Goal: Transaction & Acquisition: Purchase product/service

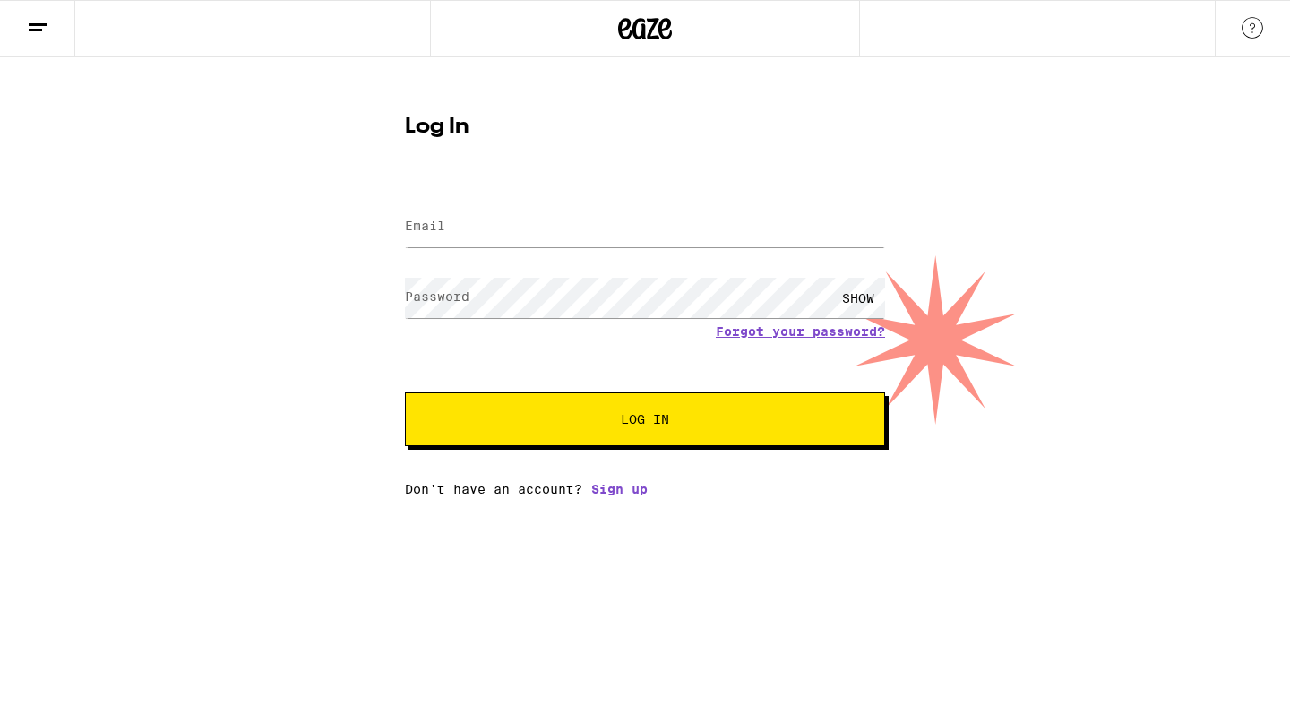
click at [688, 427] on button "Log In" at bounding box center [645, 419] width 480 height 54
click at [642, 221] on input "Email" at bounding box center [645, 227] width 480 height 40
type input "[EMAIL_ADDRESS][DOMAIN_NAME]"
click at [644, 413] on span "Log In" at bounding box center [645, 419] width 48 height 13
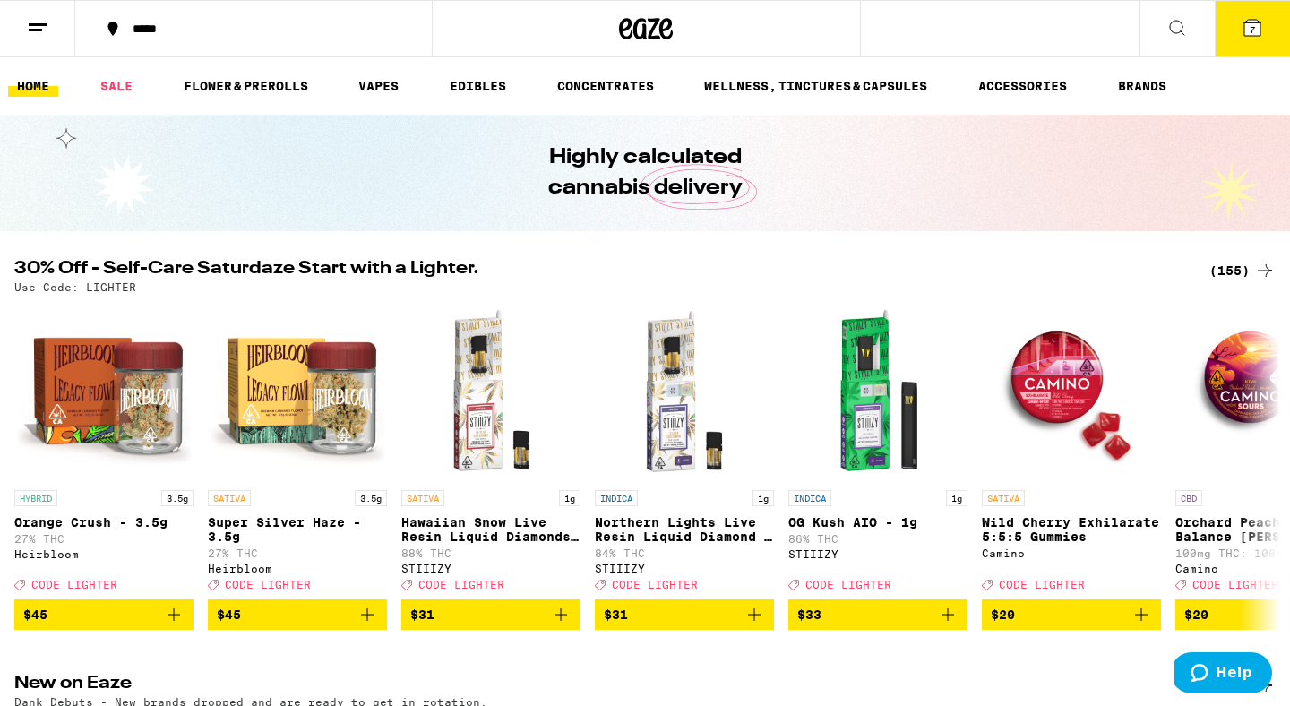
click at [1238, 264] on div "(155)" at bounding box center [1243, 271] width 66 height 22
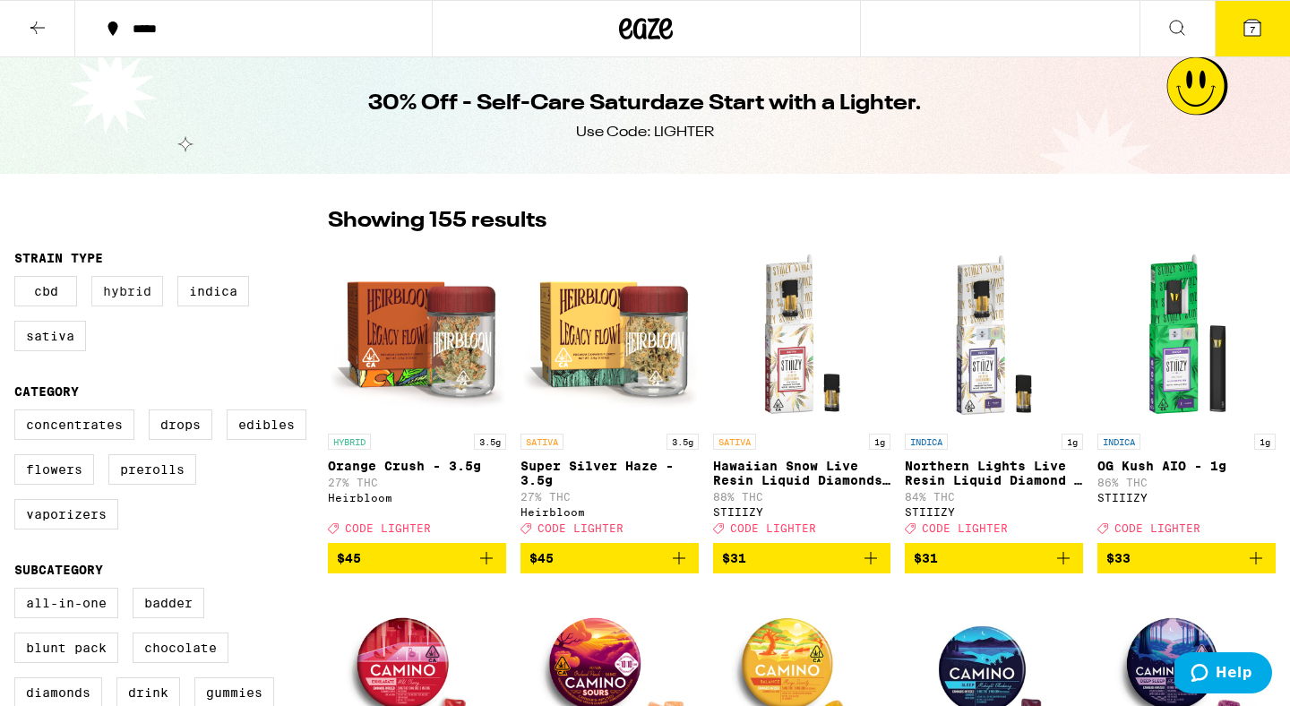
click at [122, 304] on label "Hybrid" at bounding box center [127, 291] width 72 height 30
click at [19, 280] on input "Hybrid" at bounding box center [18, 279] width 1 height 1
checkbox input "true"
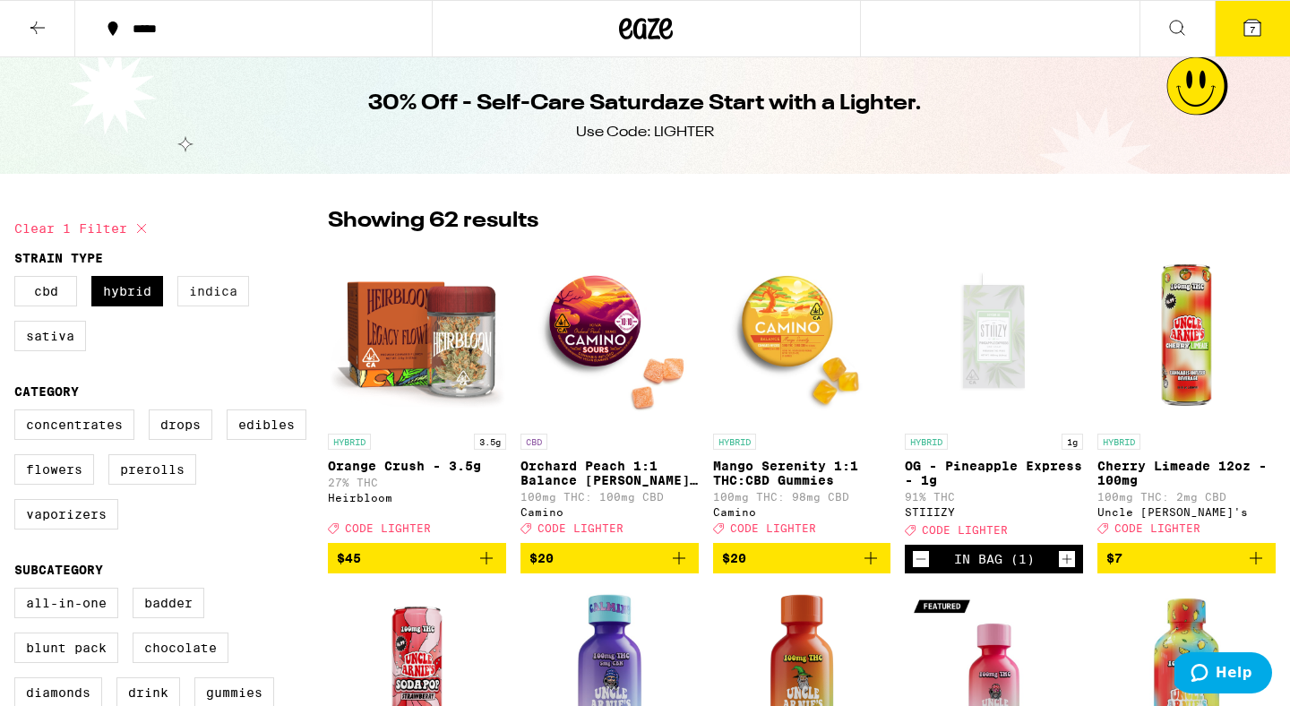
click at [209, 290] on label "Indica" at bounding box center [213, 291] width 72 height 30
click at [19, 280] on input "Indica" at bounding box center [18, 279] width 1 height 1
checkbox input "true"
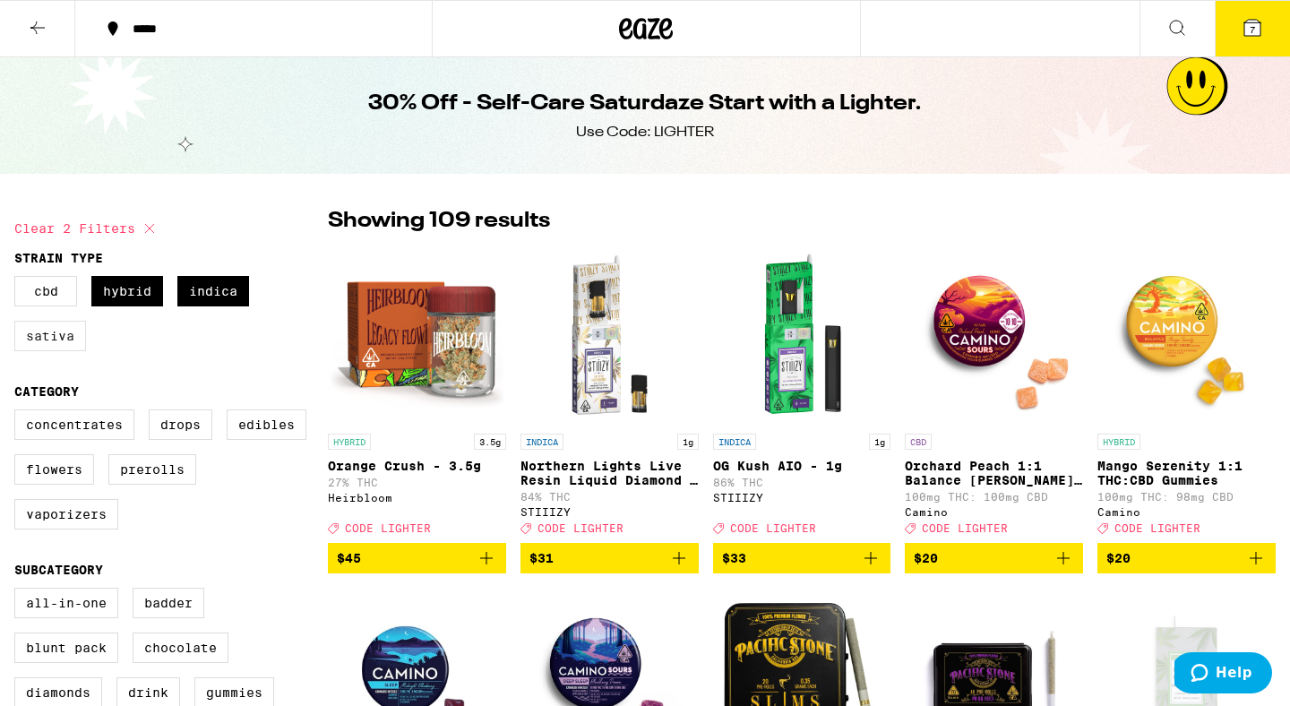
click at [65, 346] on label "Sativa" at bounding box center [50, 336] width 72 height 30
click at [19, 280] on input "Sativa" at bounding box center [18, 279] width 1 height 1
checkbox input "true"
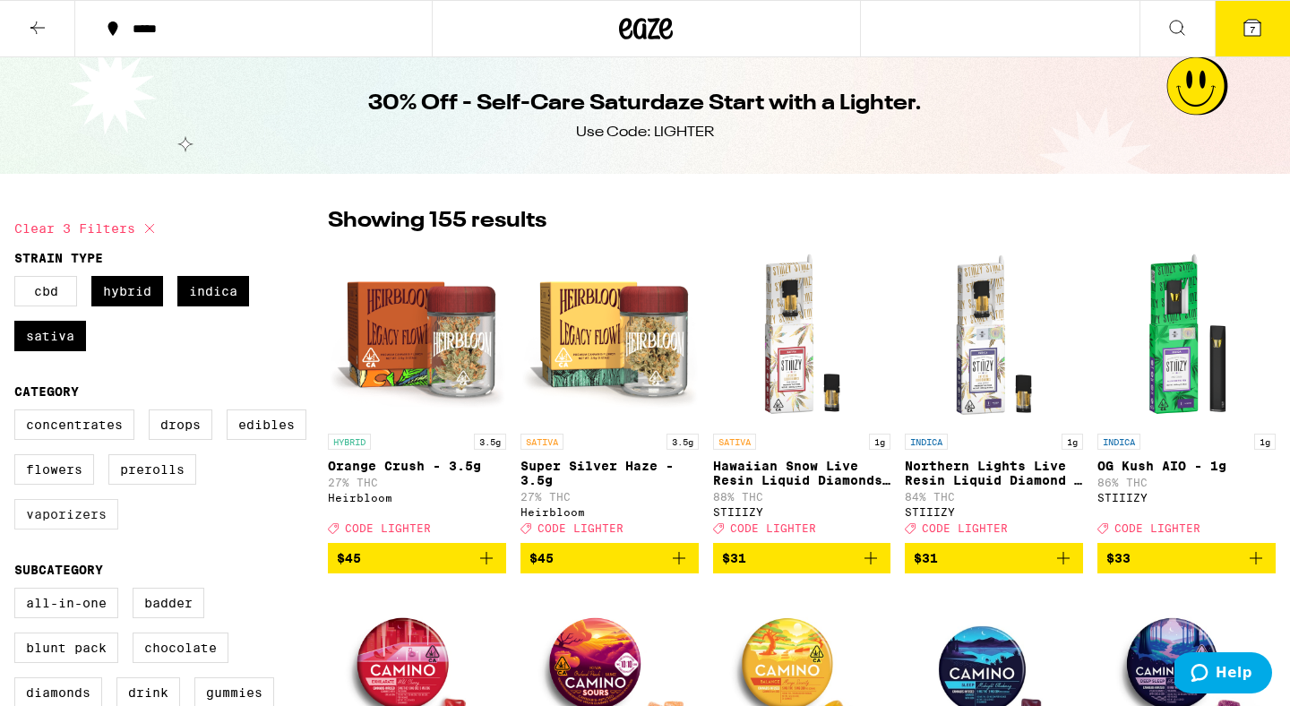
click at [78, 530] on label "Vaporizers" at bounding box center [66, 514] width 104 height 30
click at [19, 413] on input "Vaporizers" at bounding box center [18, 412] width 1 height 1
checkbox input "true"
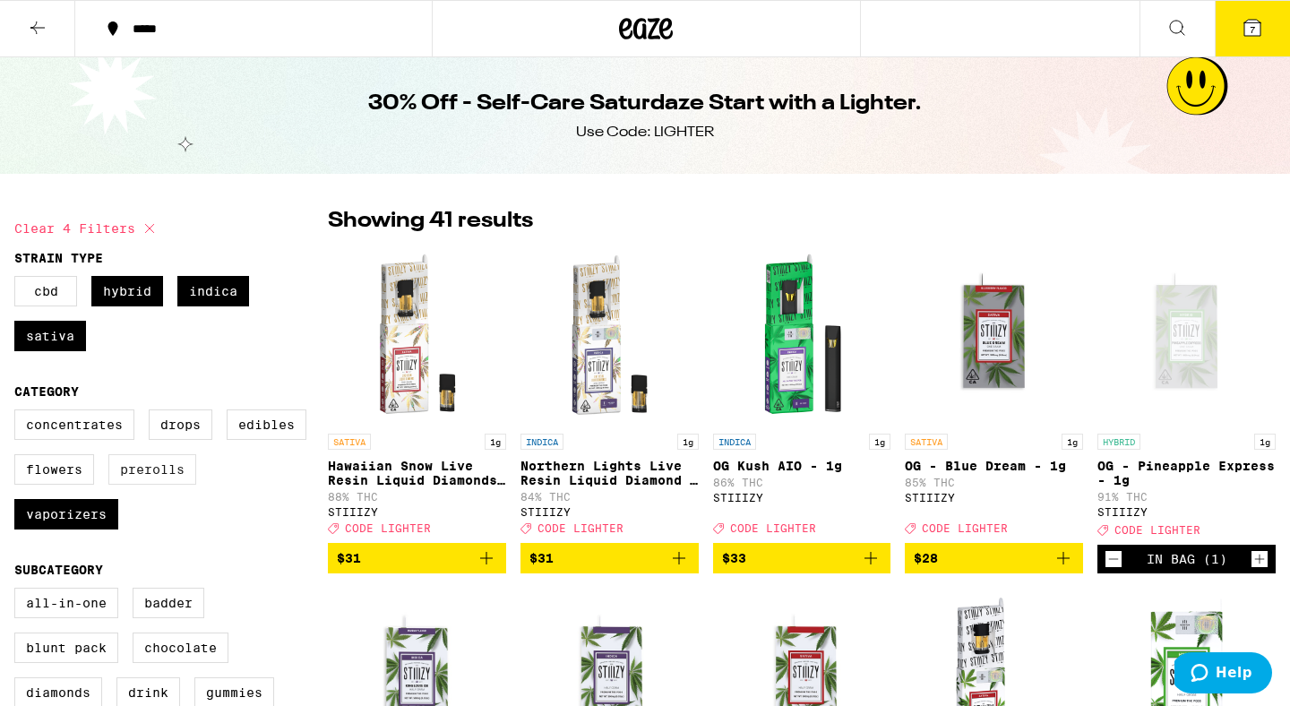
click at [151, 484] on label "Prerolls" at bounding box center [152, 469] width 88 height 30
click at [19, 413] on input "Prerolls" at bounding box center [18, 412] width 1 height 1
checkbox input "true"
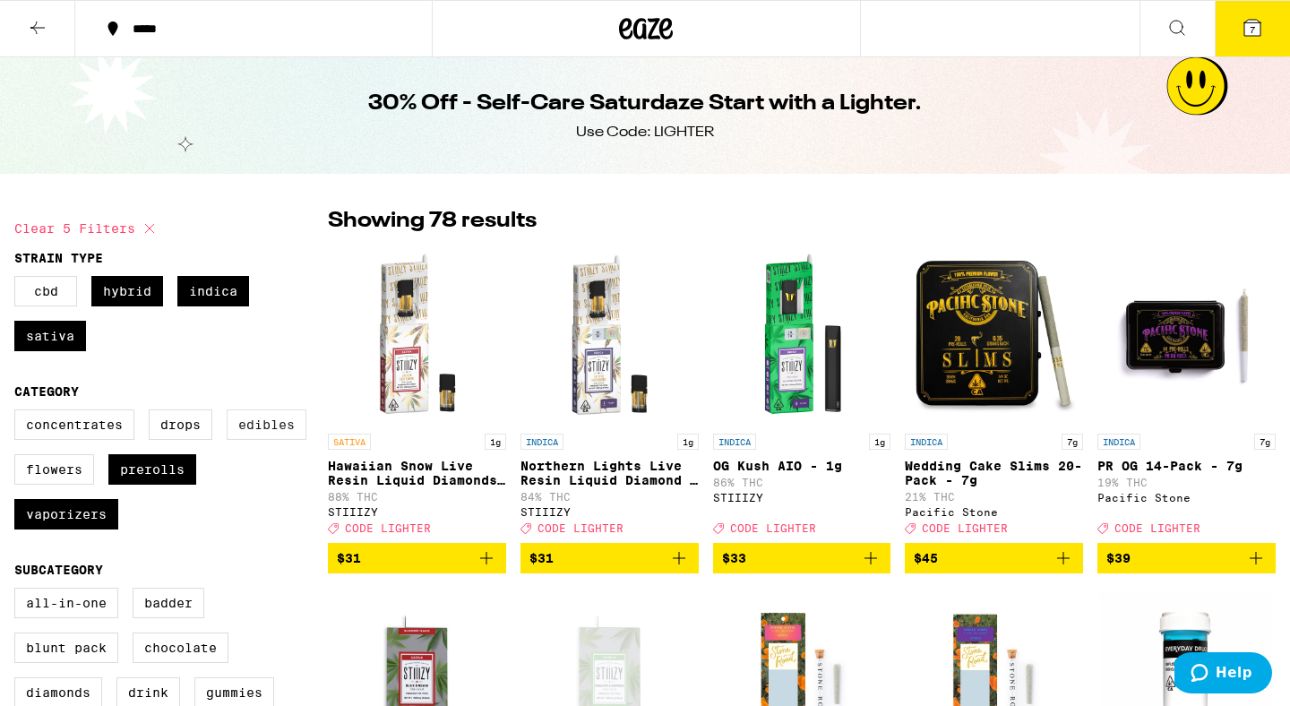
click at [269, 434] on label "Edibles" at bounding box center [267, 424] width 80 height 30
click at [19, 413] on input "Edibles" at bounding box center [18, 412] width 1 height 1
checkbox input "true"
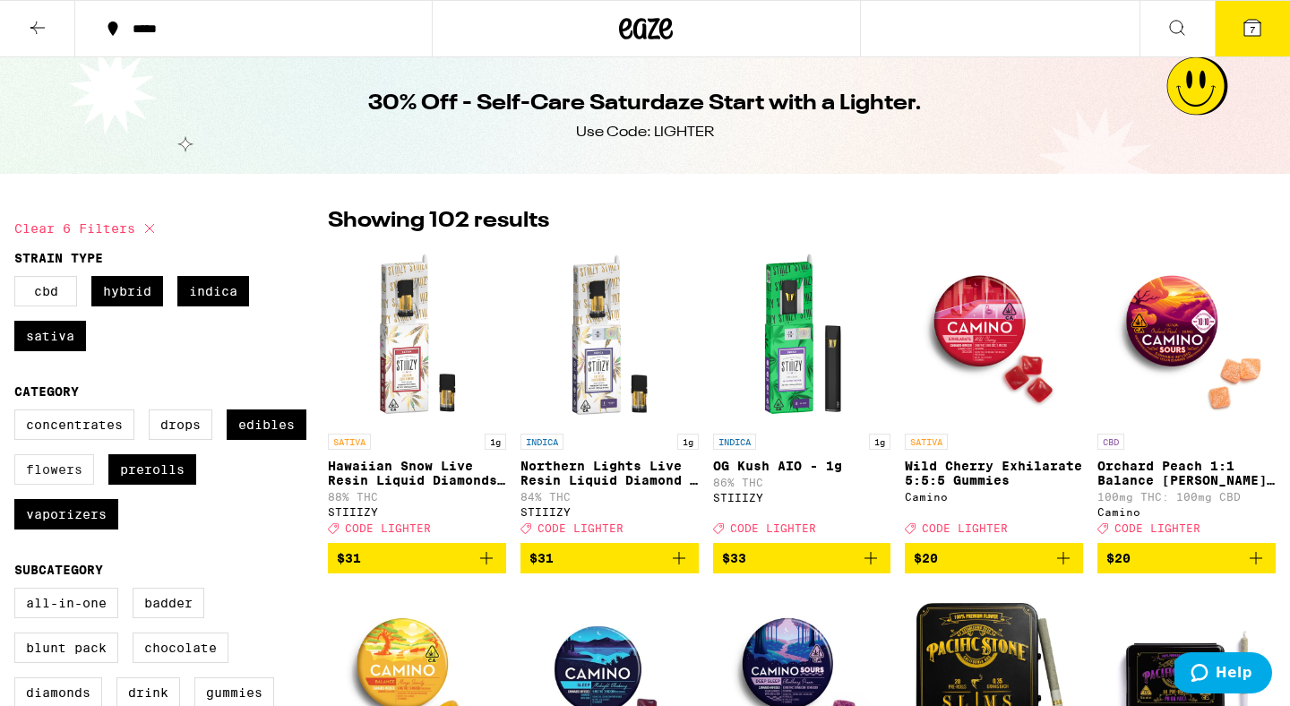
click at [82, 478] on label "Flowers" at bounding box center [54, 469] width 80 height 30
click at [19, 413] on input "Flowers" at bounding box center [18, 412] width 1 height 1
checkbox input "true"
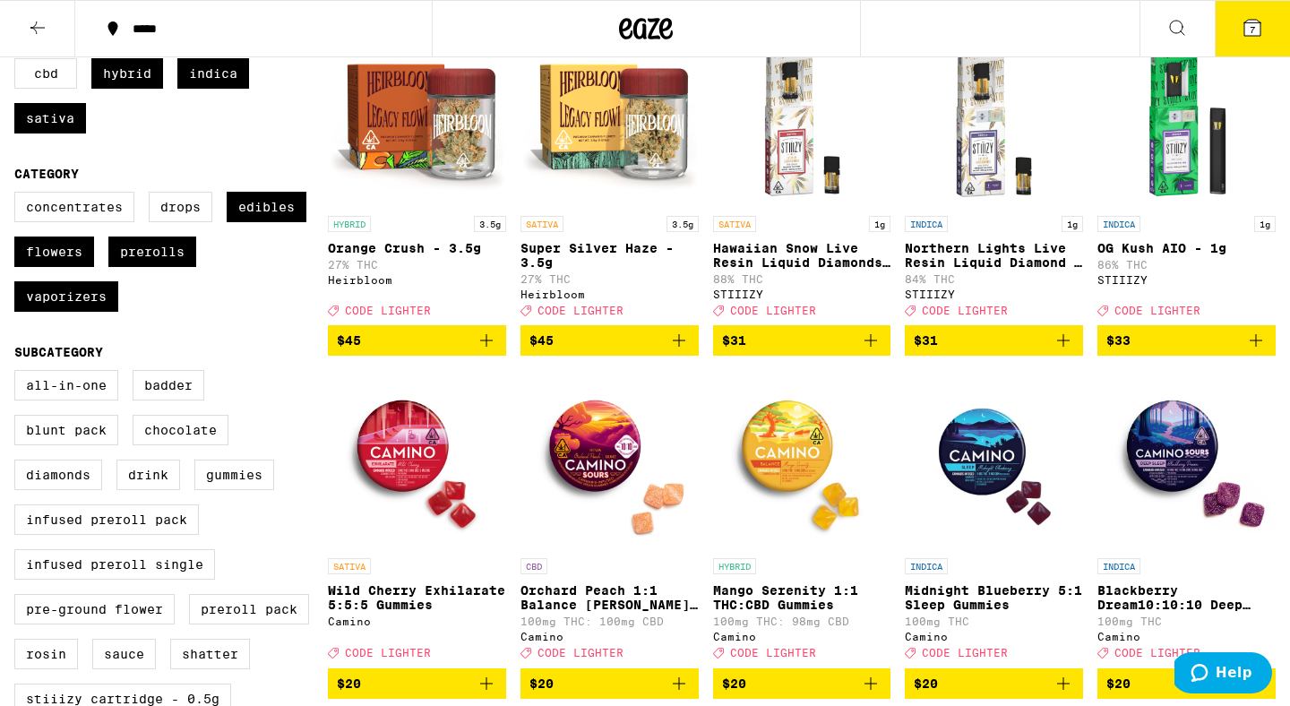
scroll to position [224, 0]
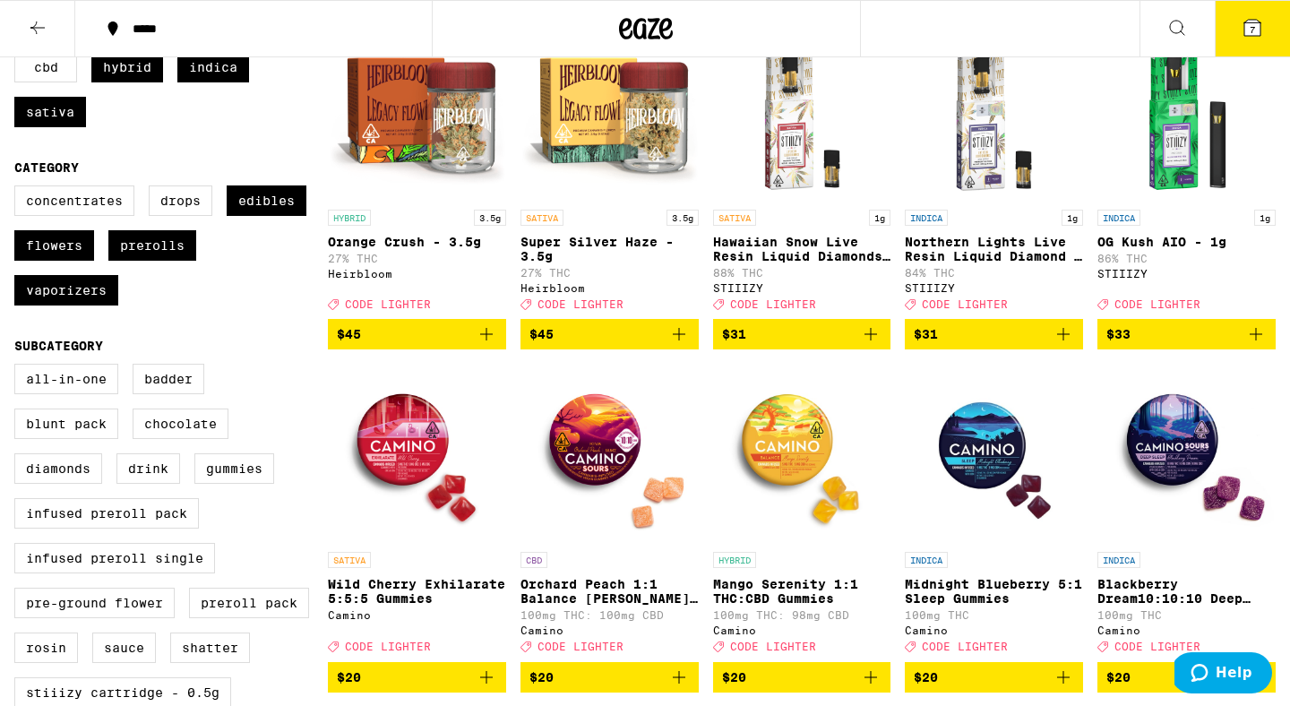
click at [870, 345] on icon "Add to bag" at bounding box center [871, 334] width 22 height 22
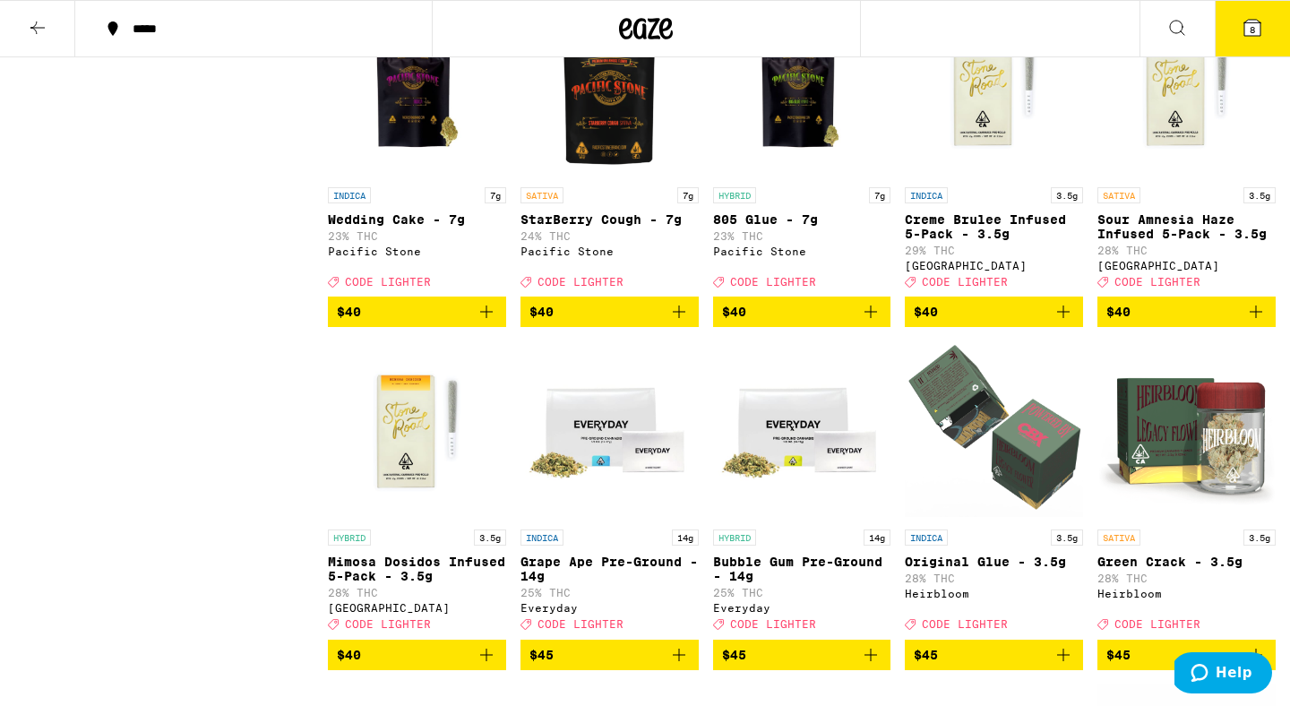
scroll to position [8128, 0]
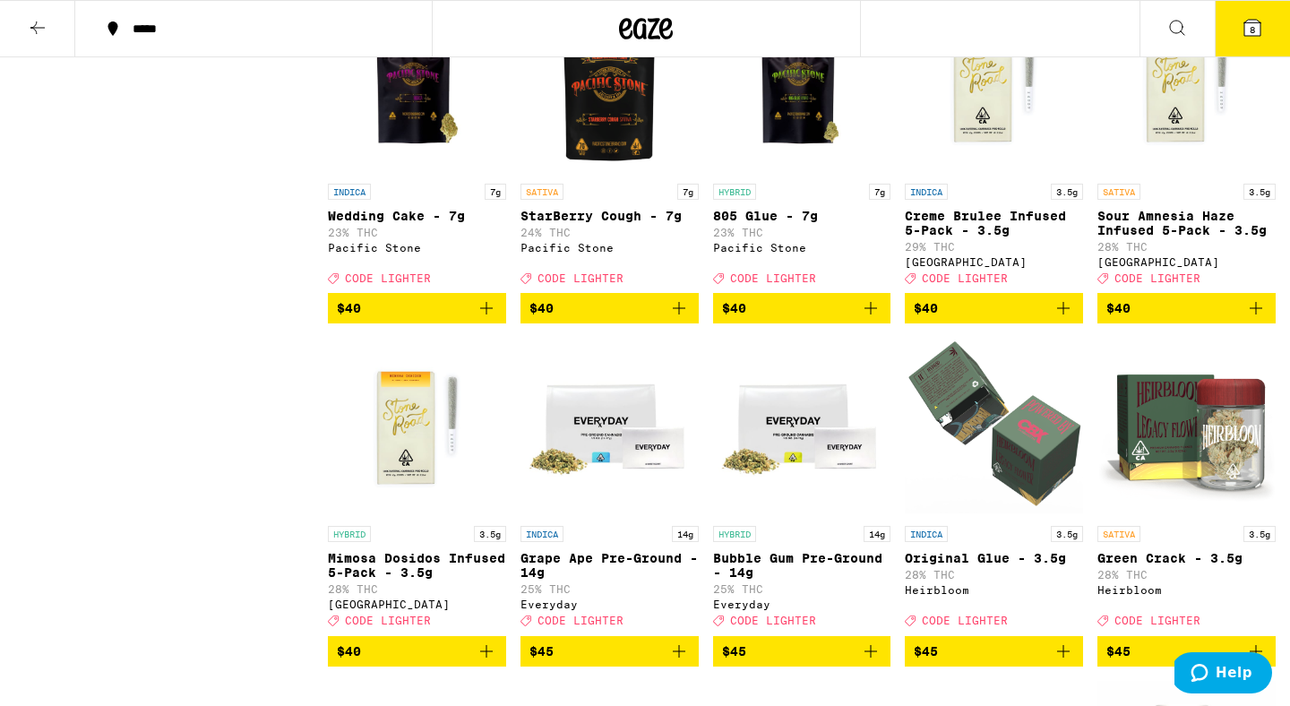
click at [1259, 319] on icon "Add to bag" at bounding box center [1256, 308] width 22 height 22
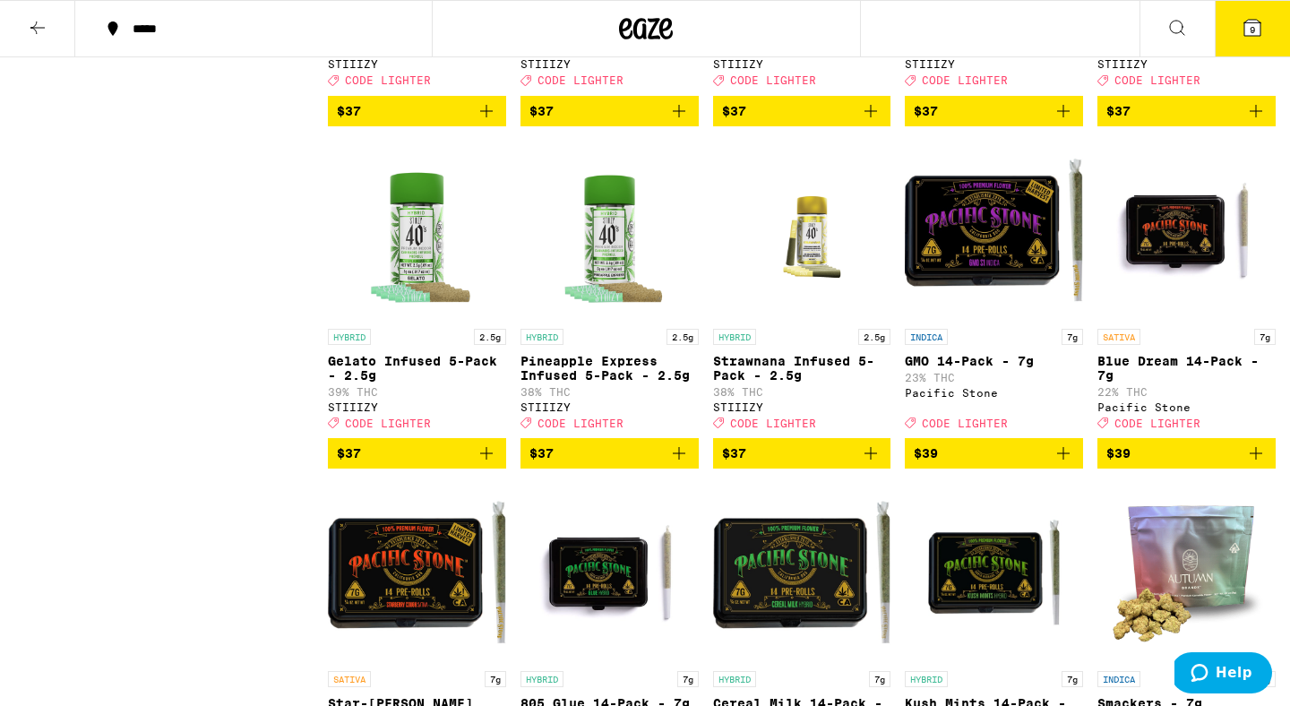
scroll to position [7274, 0]
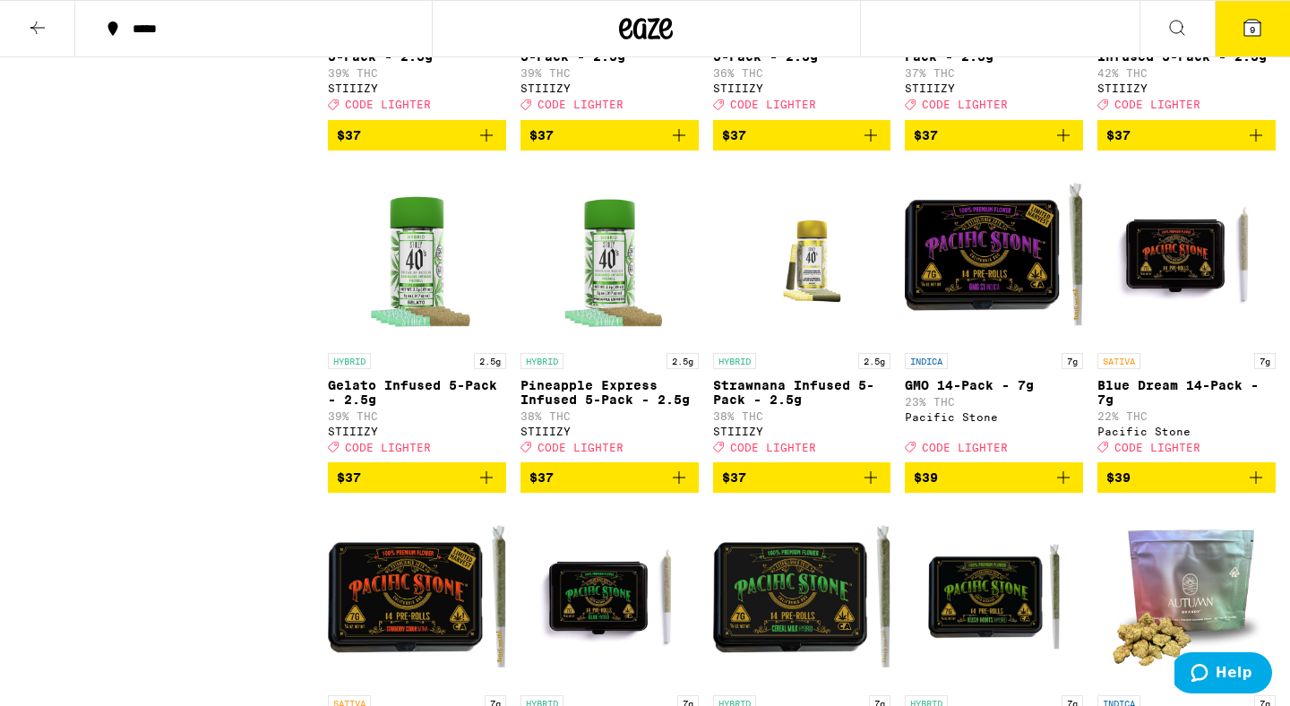
click at [488, 146] on icon "Add to bag" at bounding box center [487, 136] width 22 height 22
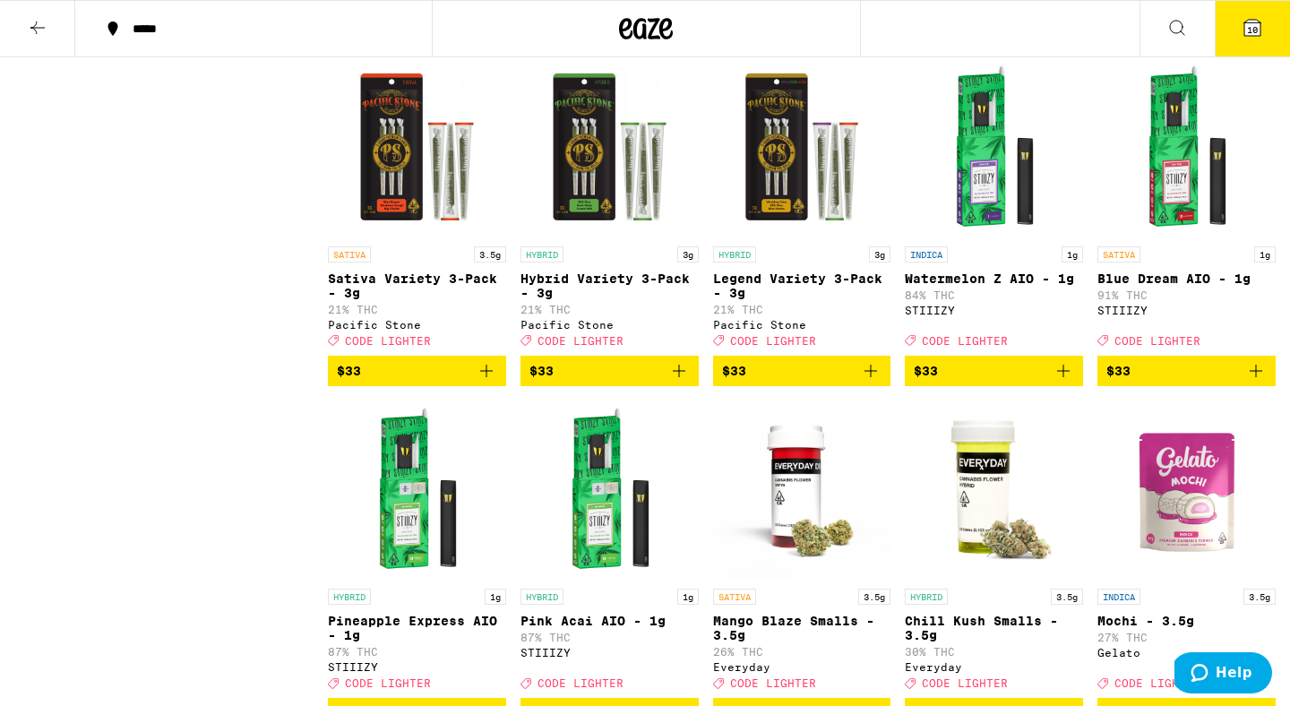
scroll to position [5808, 0]
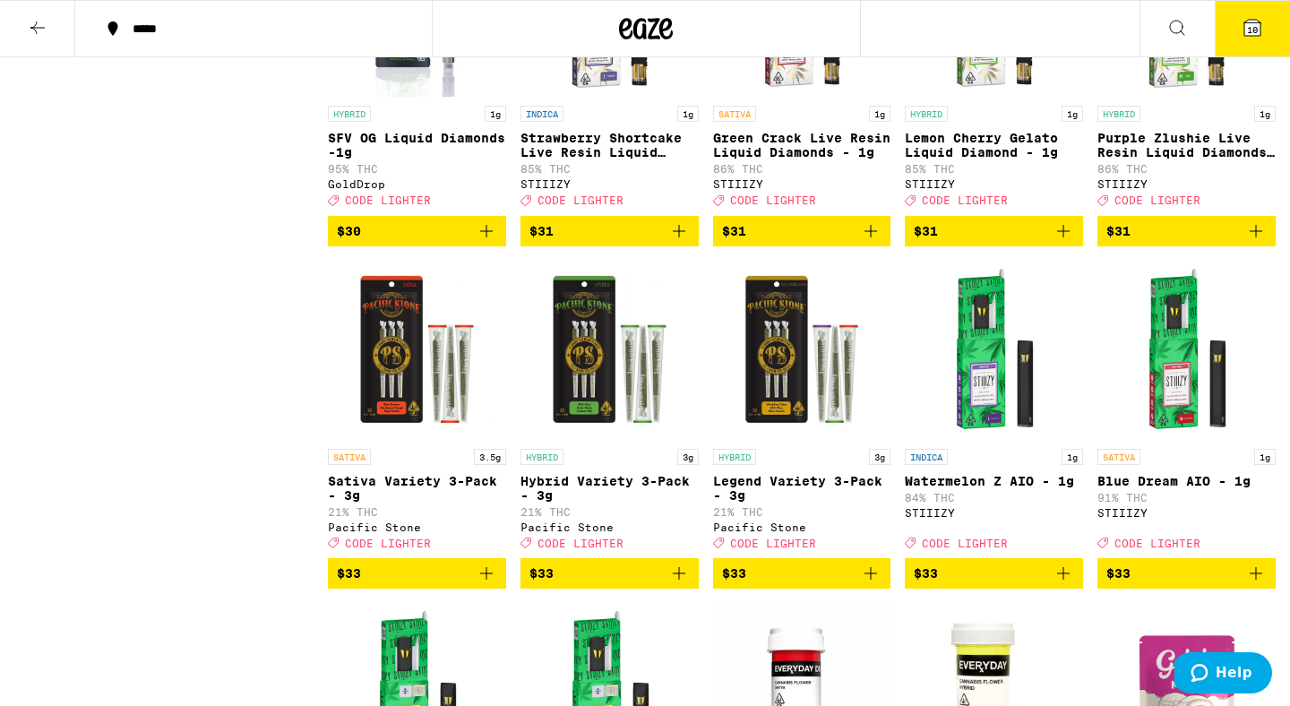
click at [1254, 242] on icon "Add to bag" at bounding box center [1256, 231] width 22 height 22
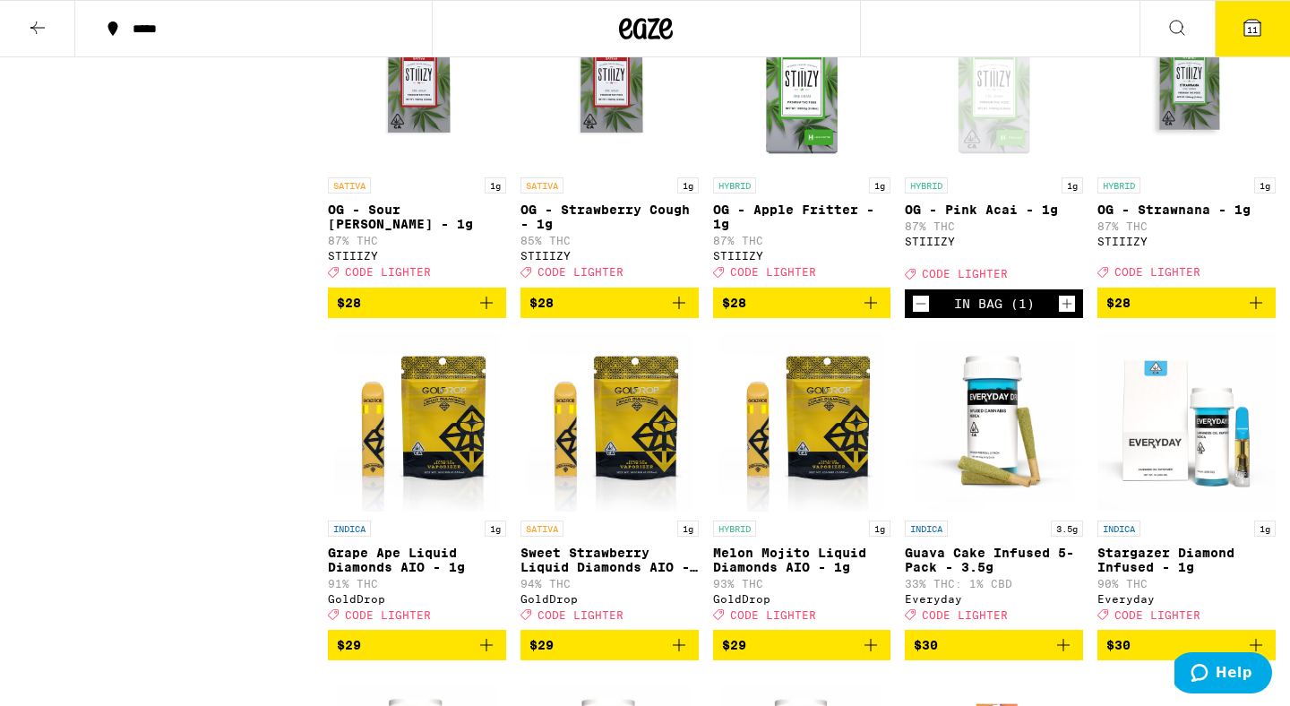
scroll to position [4649, 0]
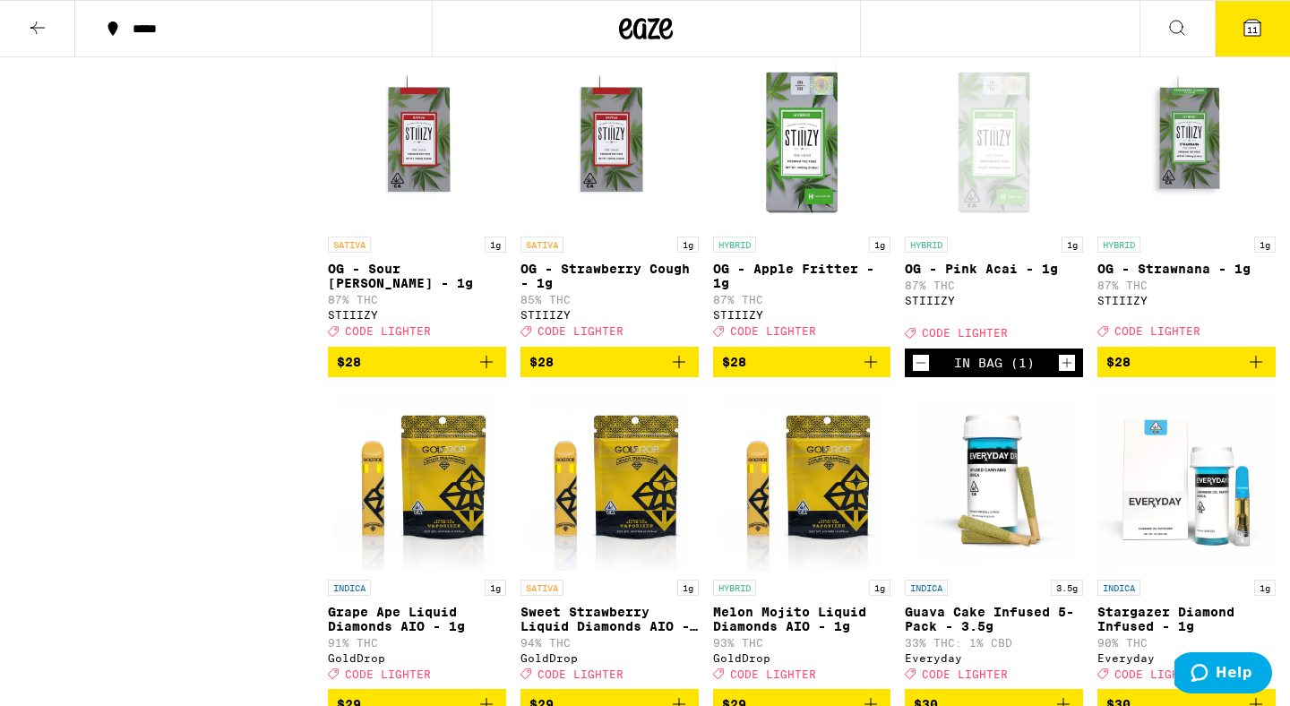
click at [1254, 6] on button "11" at bounding box center [1252, 29] width 75 height 56
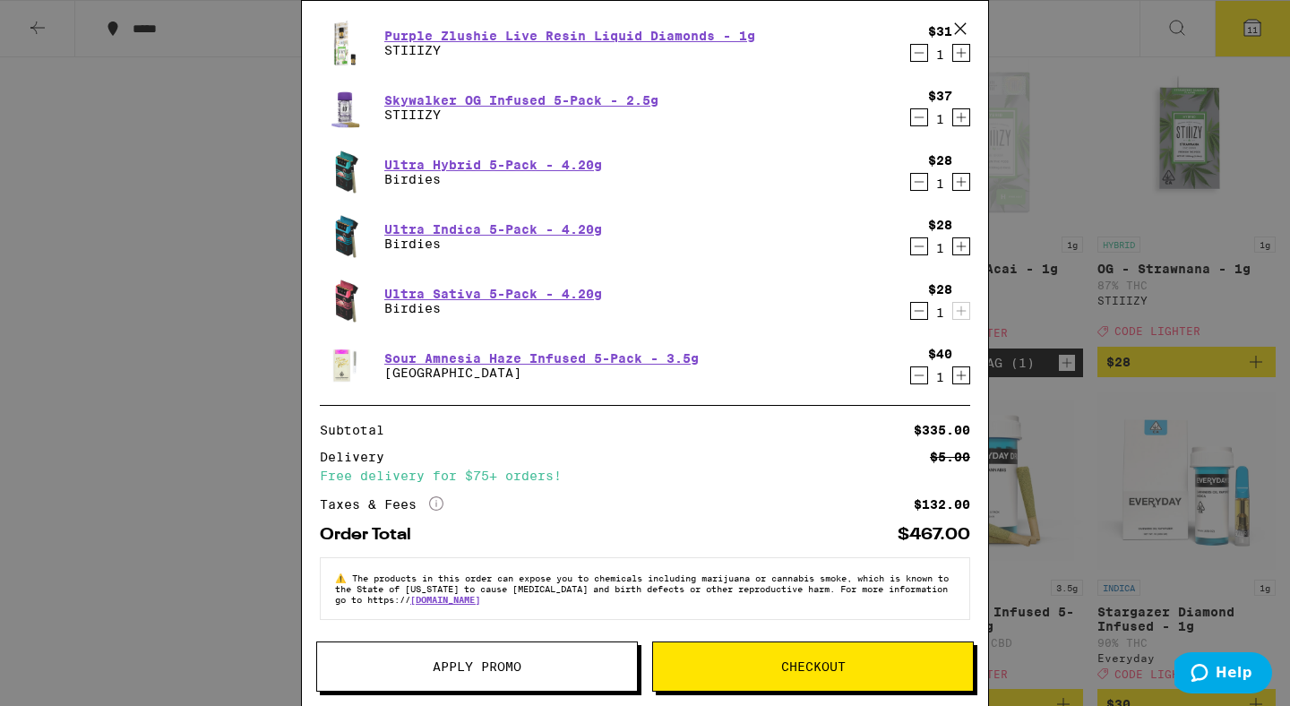
scroll to position [367, 0]
click at [433, 653] on button "Apply Promo" at bounding box center [477, 667] width 322 height 50
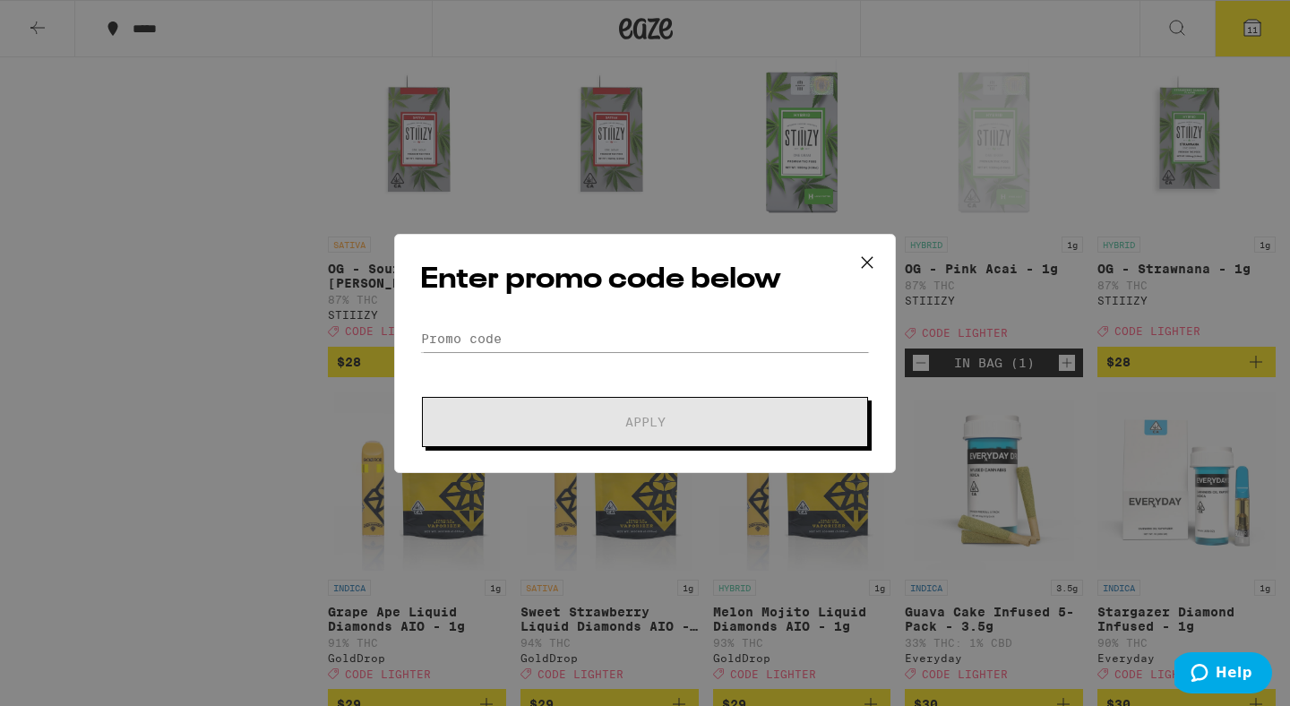
click at [551, 310] on div "Enter promo code below Promo Code Apply" at bounding box center [645, 353] width 502 height 239
click at [553, 345] on input "Promo Code" at bounding box center [645, 338] width 450 height 27
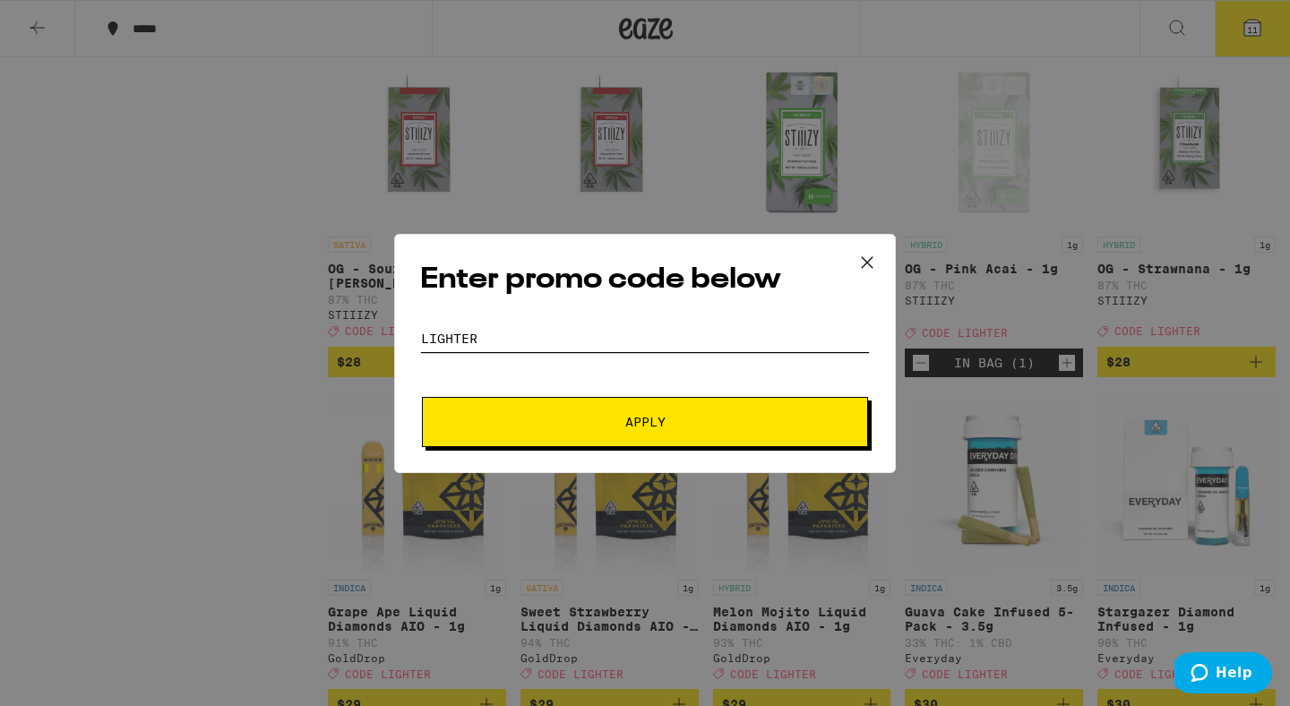
type input "LIGHTER"
click at [553, 442] on button "Apply" at bounding box center [645, 422] width 446 height 50
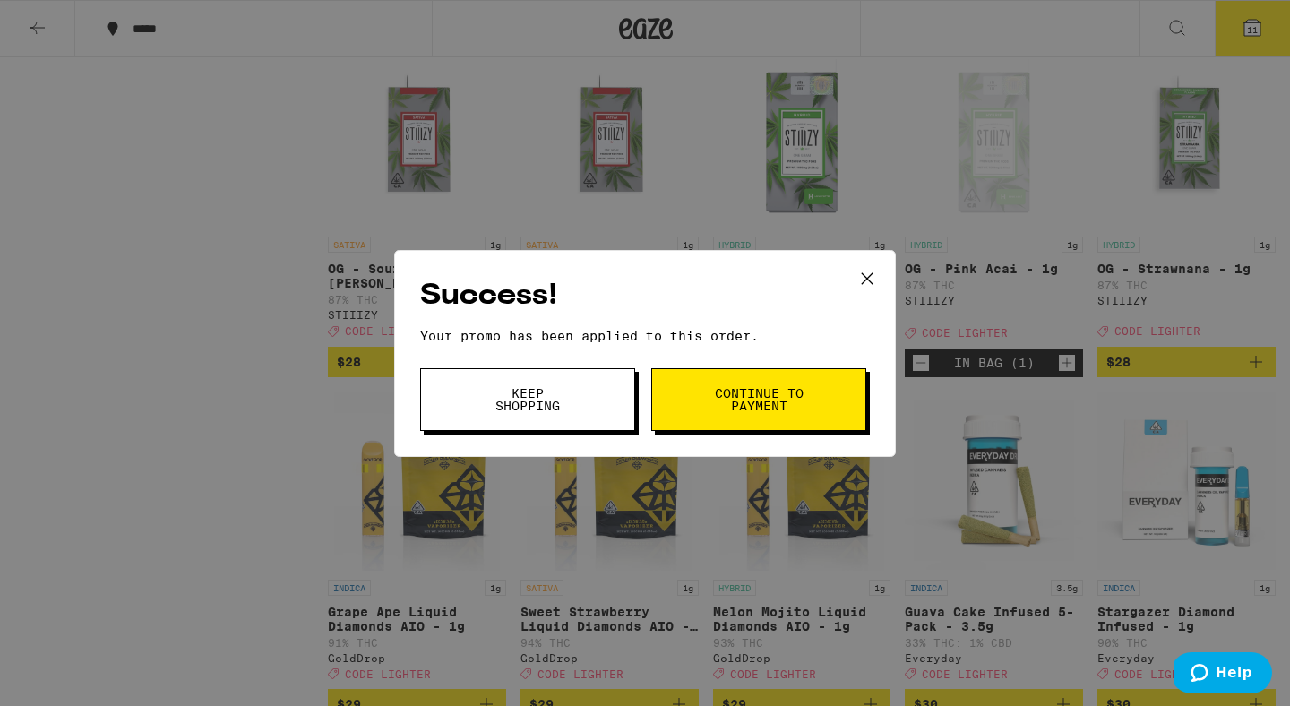
click at [607, 405] on button "Keep Shopping" at bounding box center [527, 399] width 215 height 63
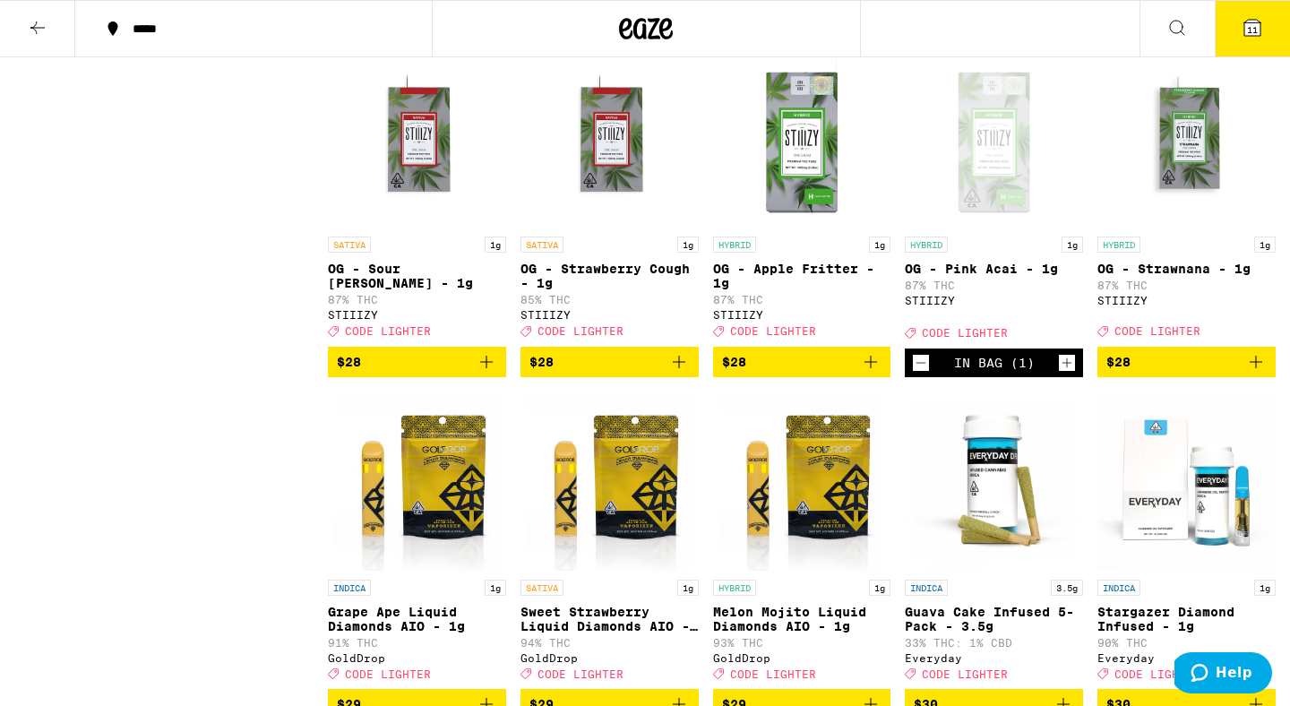
click at [1250, 37] on icon at bounding box center [1253, 28] width 22 height 22
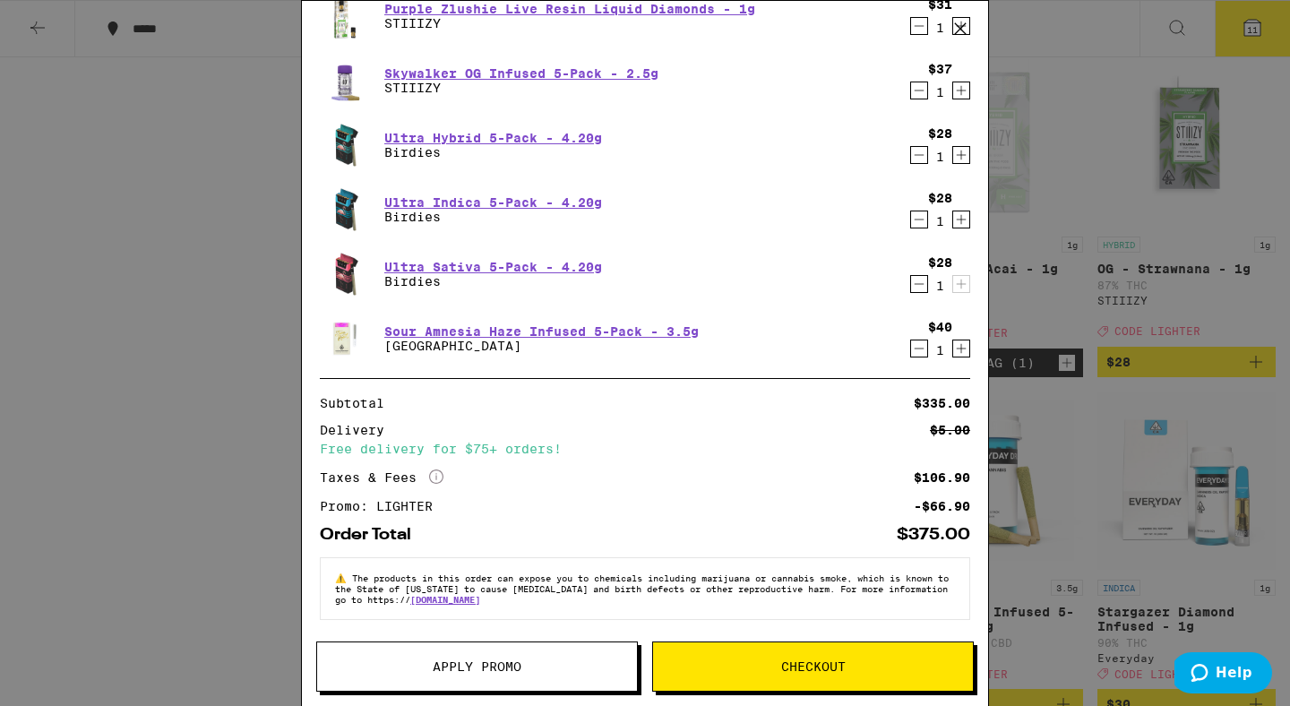
scroll to position [418, 0]
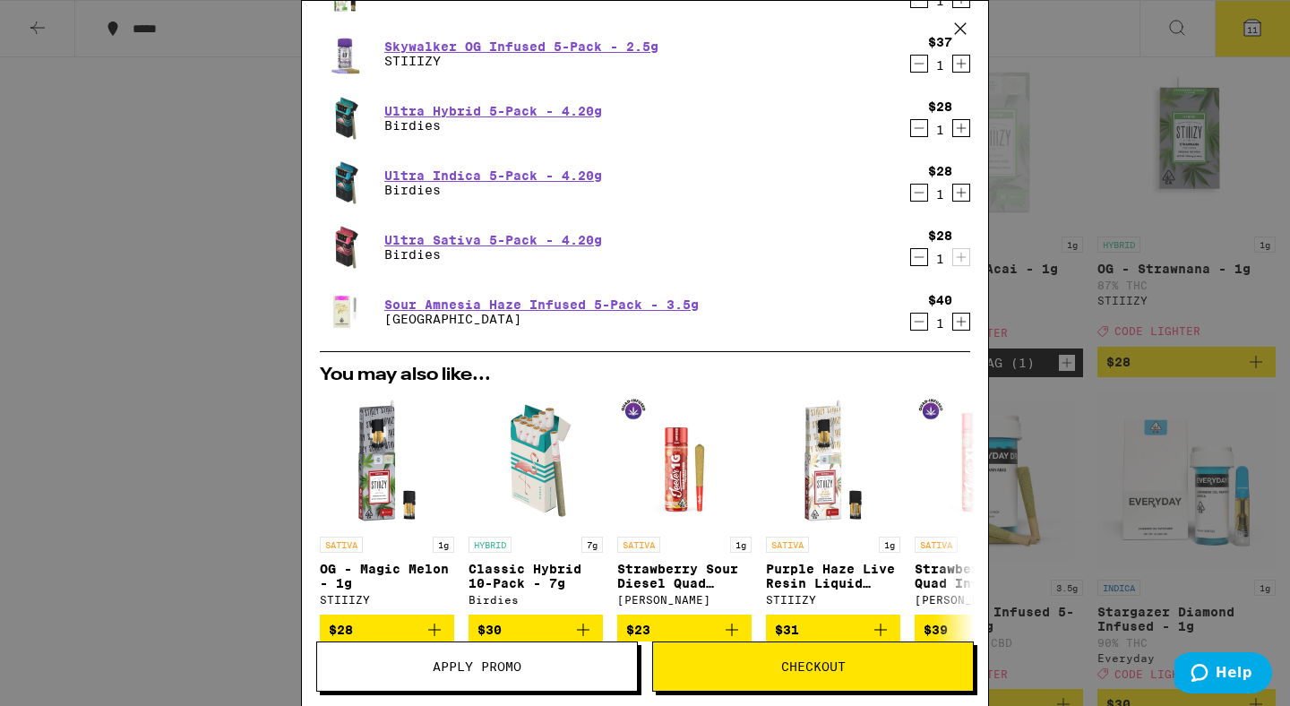
click at [918, 260] on icon "Decrement" at bounding box center [919, 257] width 16 height 22
